Goal: Navigation & Orientation: Find specific page/section

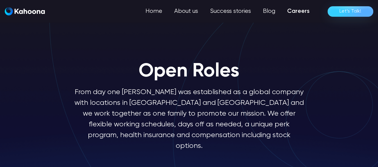
click at [193, 79] on h1 "Open Roles" at bounding box center [189, 71] width 101 height 21
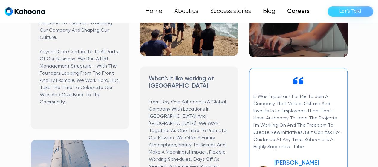
scroll to position [371, 0]
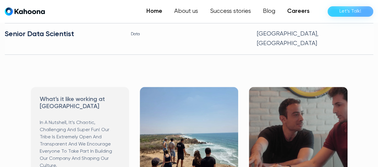
scroll to position [243, 0]
click at [160, 13] on link "Home" at bounding box center [155, 11] width 28 height 12
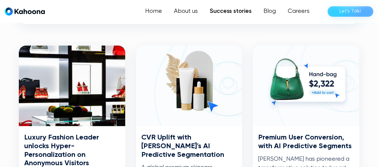
scroll to position [306, 0]
